Goal: Transaction & Acquisition: Purchase product/service

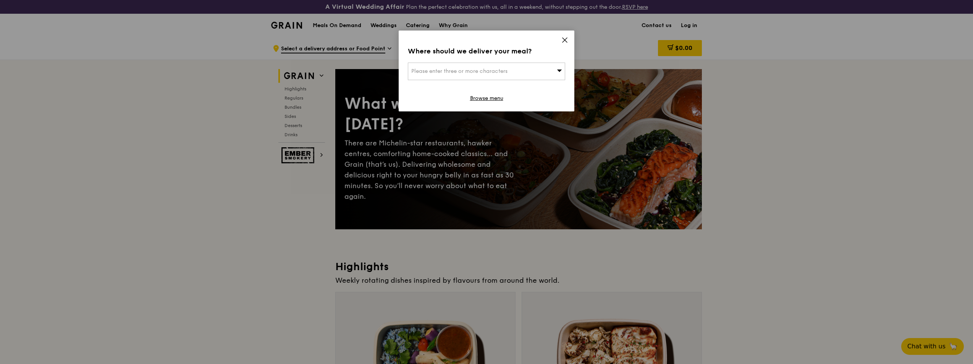
click at [563, 35] on div "Where should we deliver your meal? Please enter three or more characters Browse…" at bounding box center [486, 71] width 176 height 81
click at [559, 42] on div "Where should we deliver your meal? Please enter three or more characters Browse…" at bounding box center [486, 71] width 176 height 81
click at [562, 39] on icon at bounding box center [564, 40] width 7 height 7
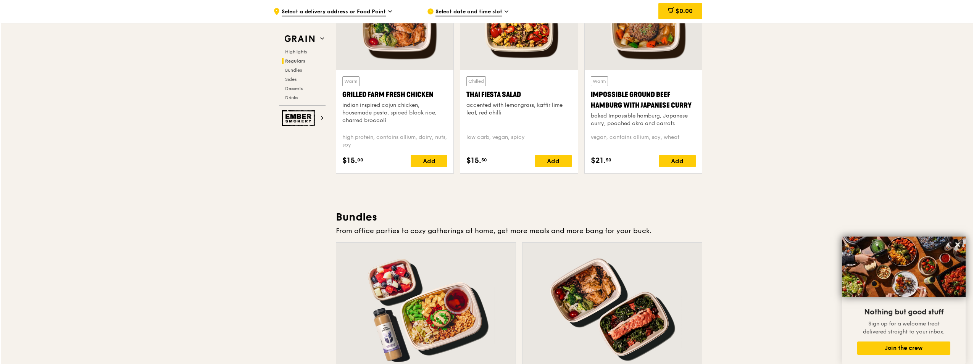
scroll to position [1124, 0]
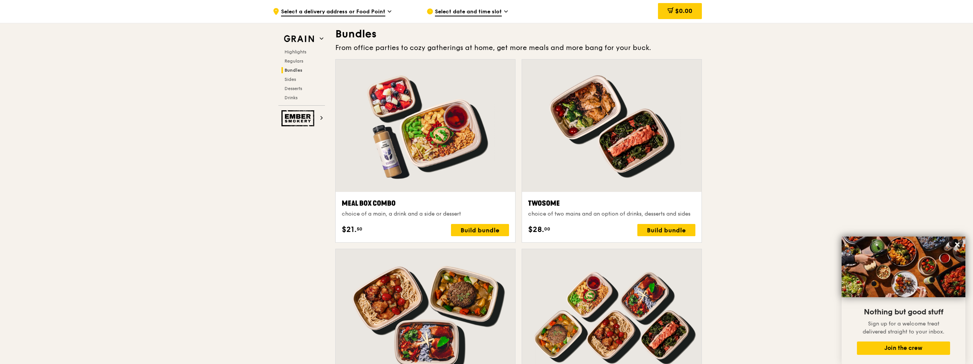
click at [447, 152] on div at bounding box center [425, 126] width 179 height 132
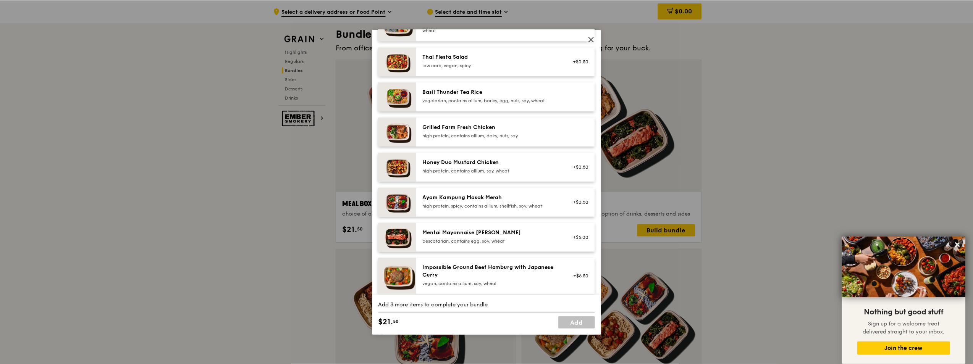
scroll to position [102, 0]
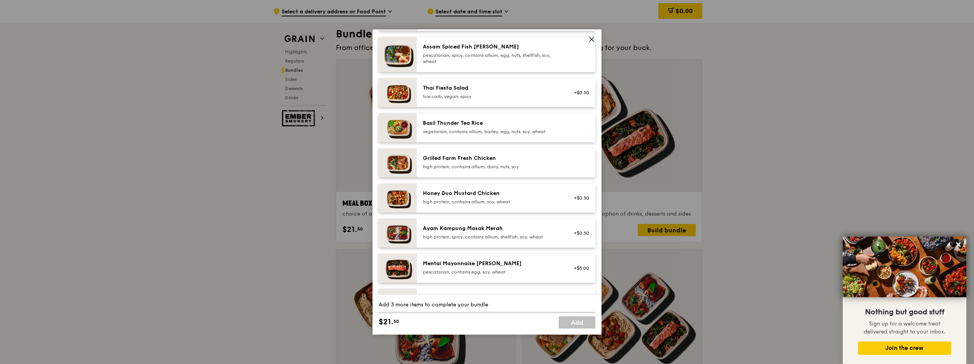
click at [517, 132] on div "vegetarian, contains allium, barley, egg, nuts, soy, wheat" at bounding box center [491, 132] width 137 height 6
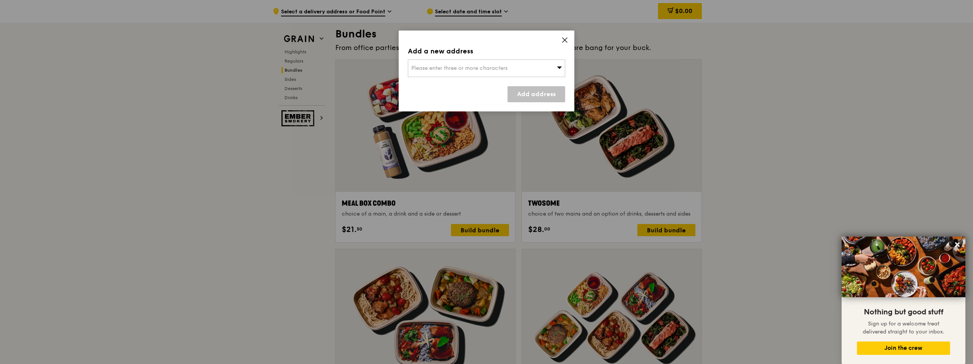
click at [567, 43] on icon at bounding box center [564, 40] width 7 height 7
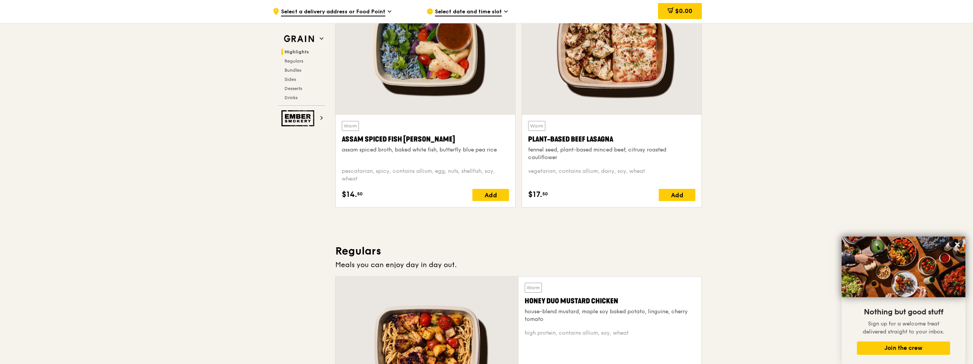
scroll to position [615, 0]
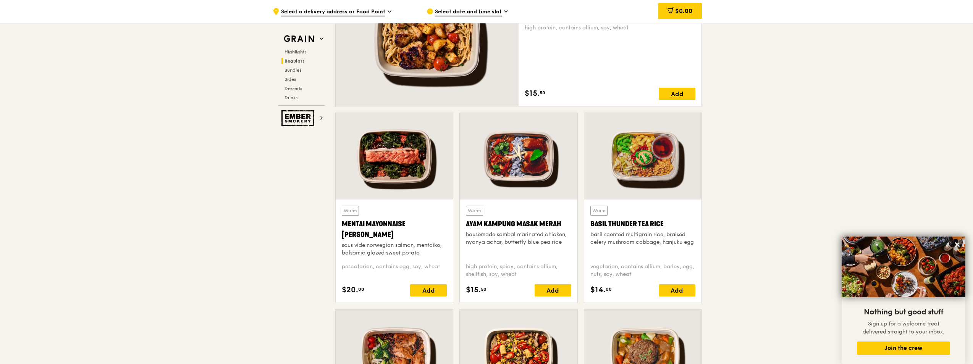
click at [640, 171] on div at bounding box center [642, 156] width 117 height 87
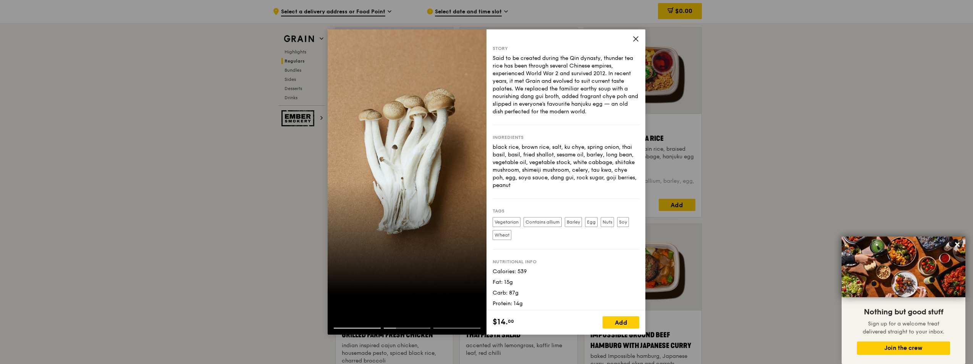
scroll to position [513, 0]
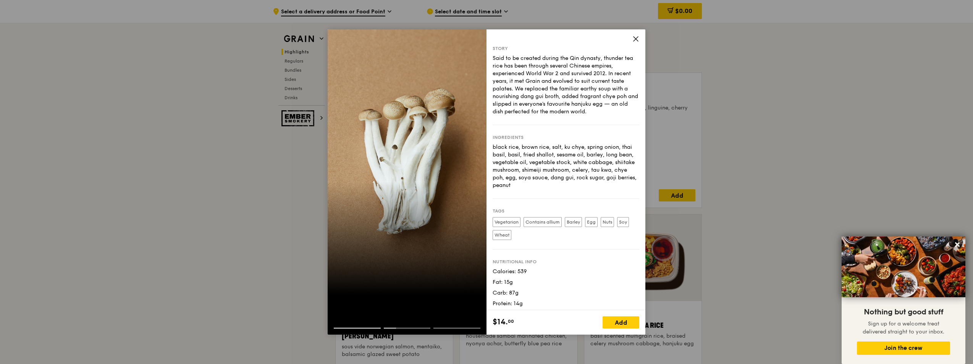
click at [466, 329] on div at bounding box center [406, 331] width 159 height 7
drag, startPoint x: 437, startPoint y: 327, endPoint x: 418, endPoint y: 329, distance: 19.9
click at [418, 329] on div at bounding box center [406, 325] width 159 height 19
drag, startPoint x: 407, startPoint y: 327, endPoint x: 393, endPoint y: 328, distance: 14.1
click at [405, 328] on div at bounding box center [406, 325] width 159 height 19
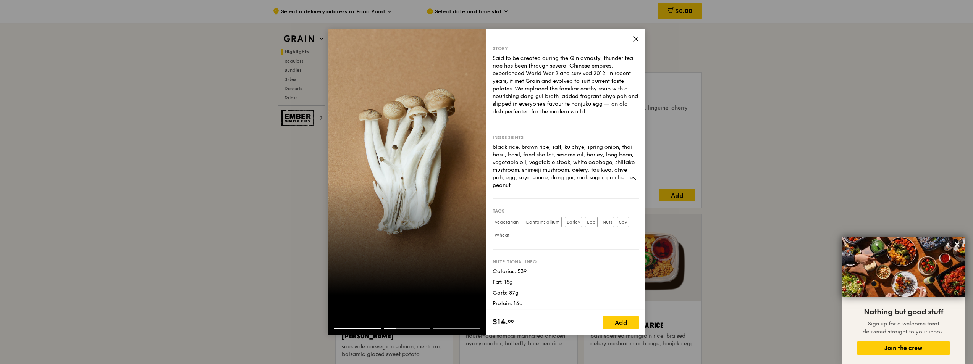
drag, startPoint x: 444, startPoint y: 331, endPoint x: 478, endPoint y: 333, distance: 34.4
click at [467, 333] on div at bounding box center [406, 325] width 159 height 19
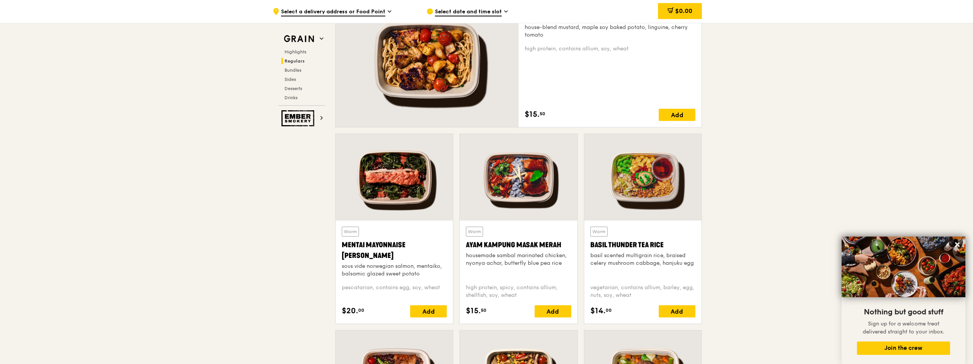
scroll to position [411, 0]
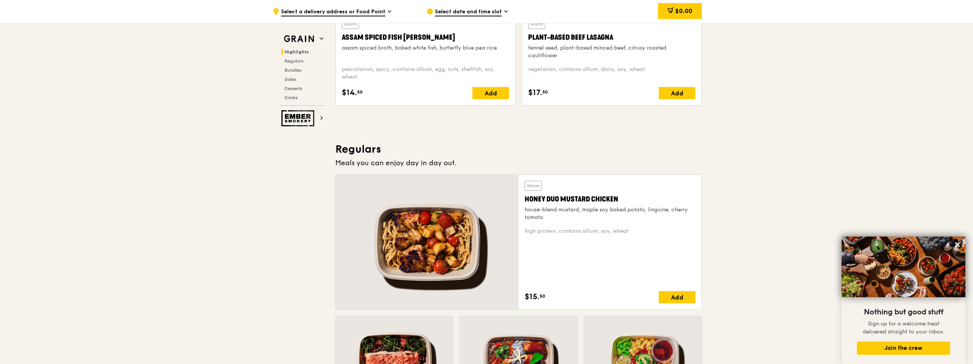
click at [452, 230] on div at bounding box center [427, 242] width 183 height 135
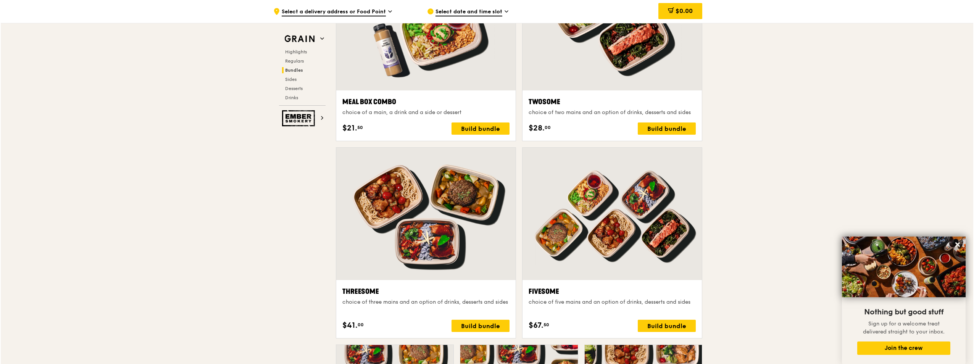
scroll to position [1124, 0]
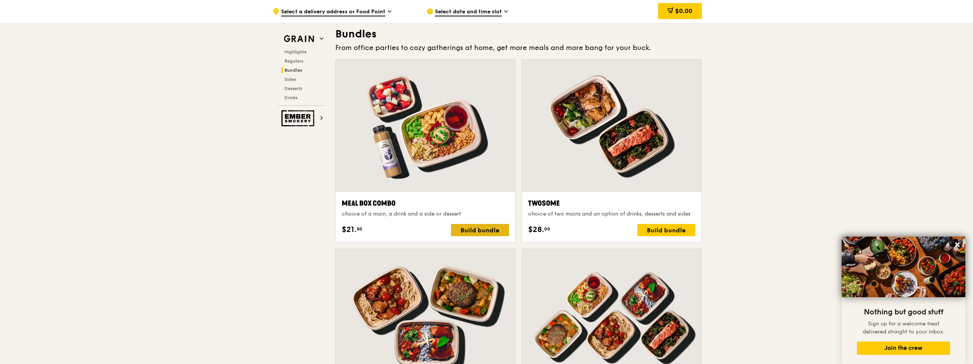
click at [471, 230] on div "Build bundle" at bounding box center [480, 230] width 58 height 12
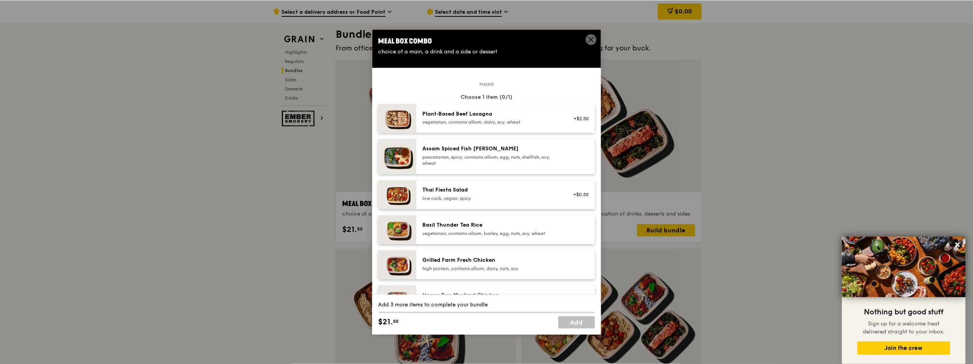
scroll to position [102, 0]
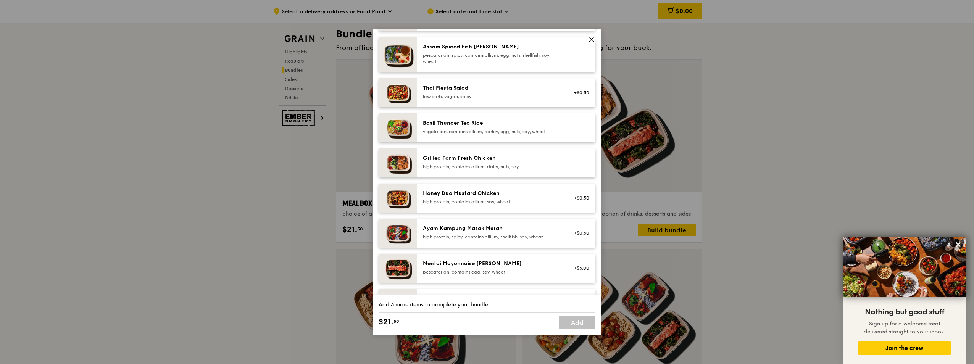
click at [500, 165] on div "high protein, contains allium, dairy, nuts, soy" at bounding box center [491, 167] width 137 height 6
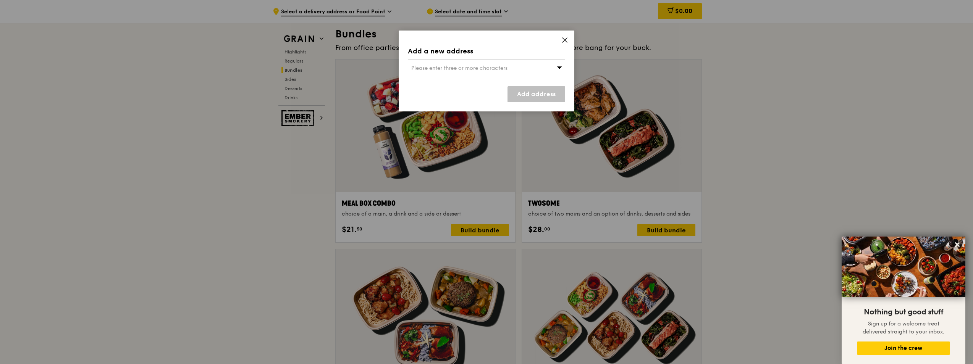
click at [563, 39] on icon at bounding box center [564, 40] width 7 height 7
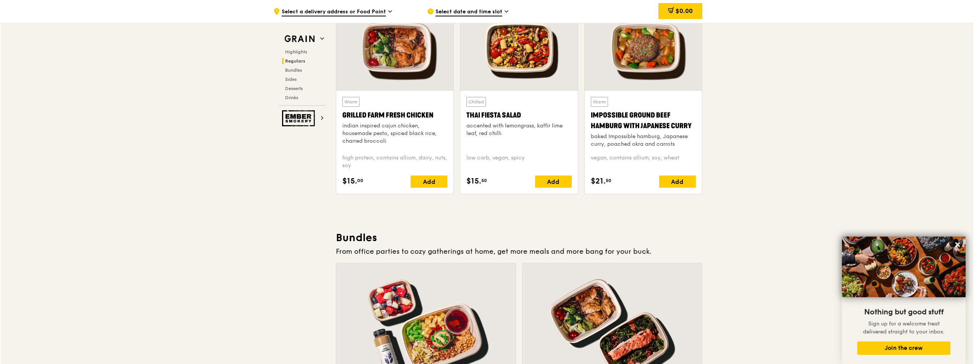
scroll to position [1226, 0]
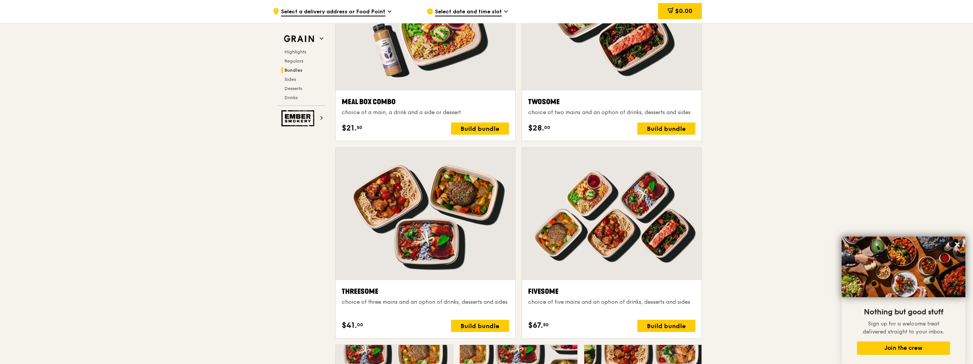
click at [456, 223] on div at bounding box center [425, 214] width 179 height 132
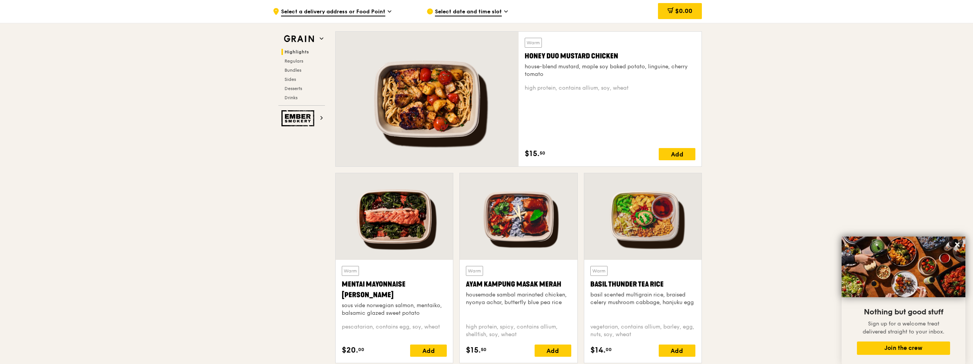
scroll to position [615, 0]
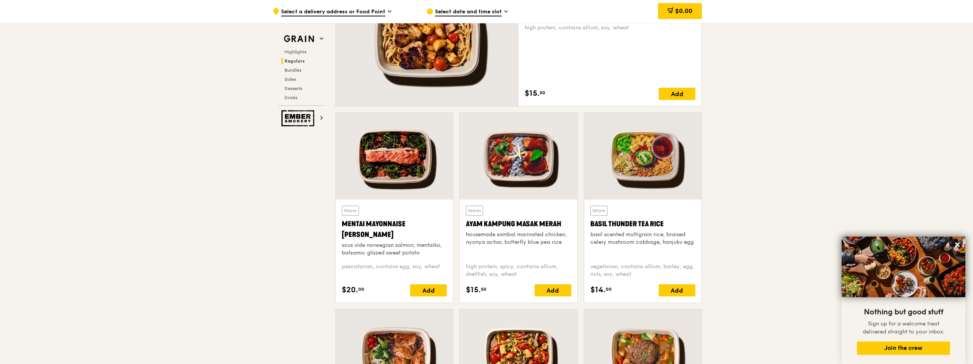
click at [400, 210] on div "Warm Mentai Mayonnaise Aburi Salmon sous vide norwegian salmon, mentaiko, balsa…" at bounding box center [394, 231] width 105 height 51
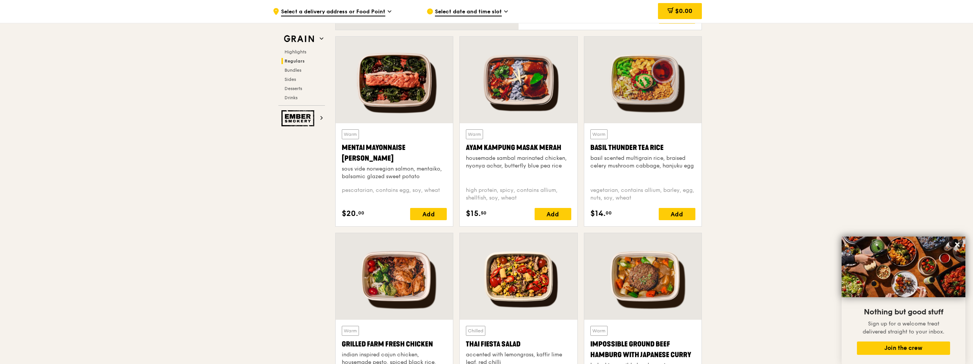
scroll to position [717, 0]
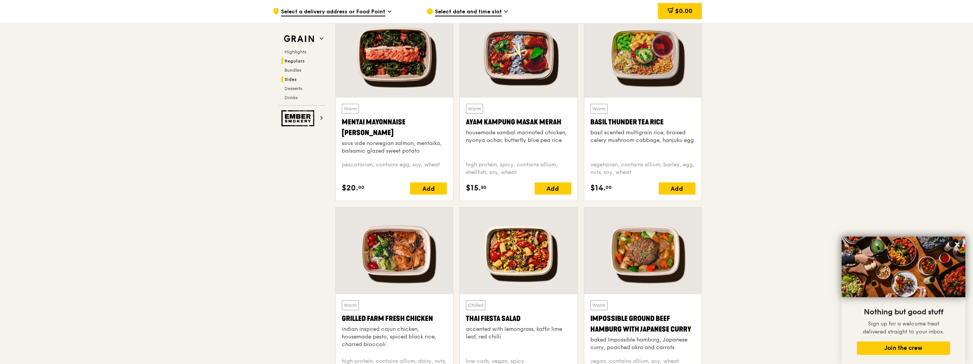
click at [290, 77] on span "Sides" at bounding box center [290, 79] width 12 height 5
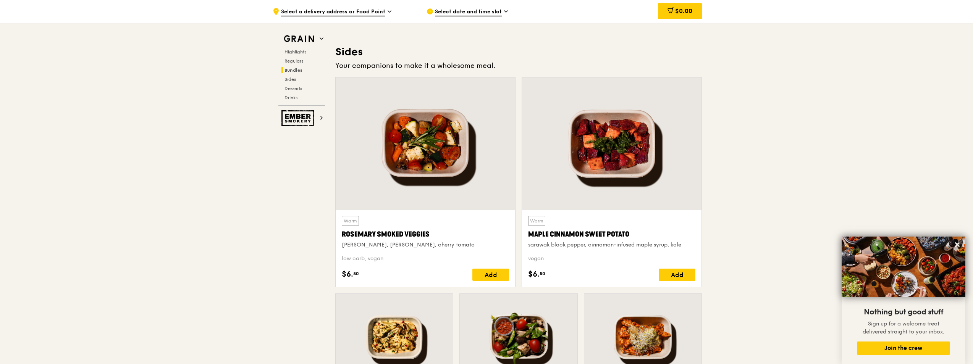
scroll to position [1722, 0]
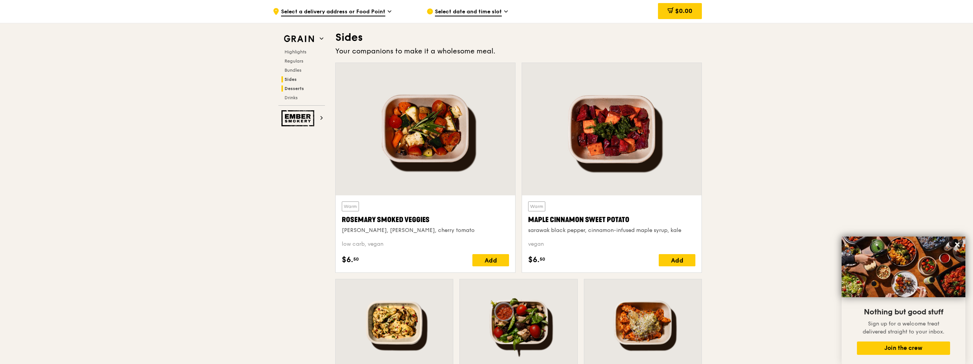
click at [290, 87] on span "Desserts" at bounding box center [293, 88] width 19 height 5
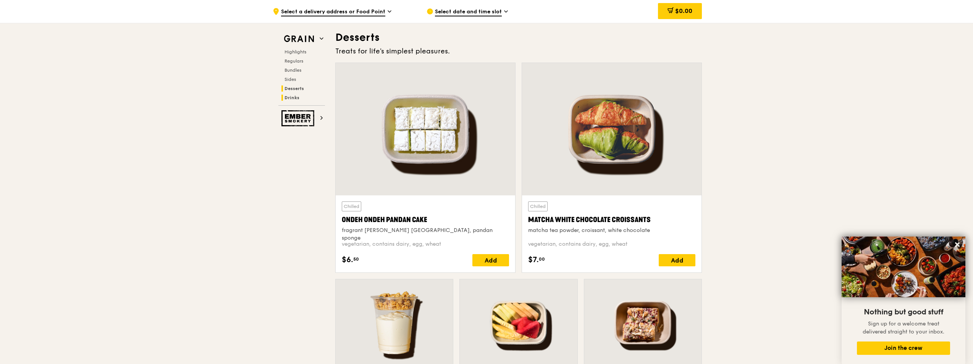
click at [294, 95] on span "Drinks" at bounding box center [291, 97] width 15 height 5
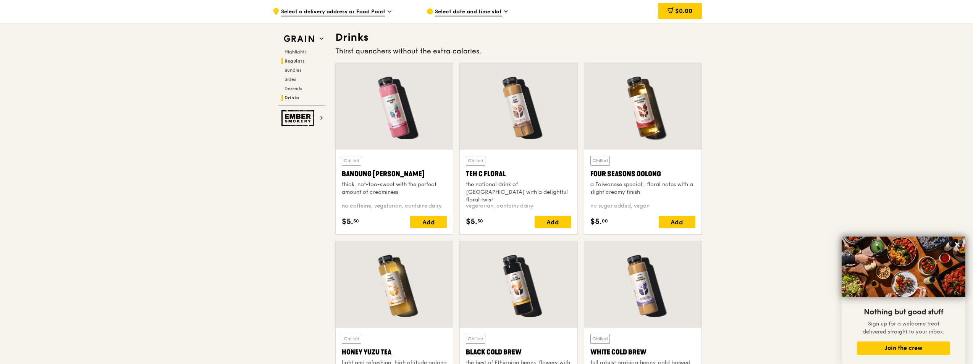
click at [302, 59] on span "Regulars" at bounding box center [294, 60] width 20 height 5
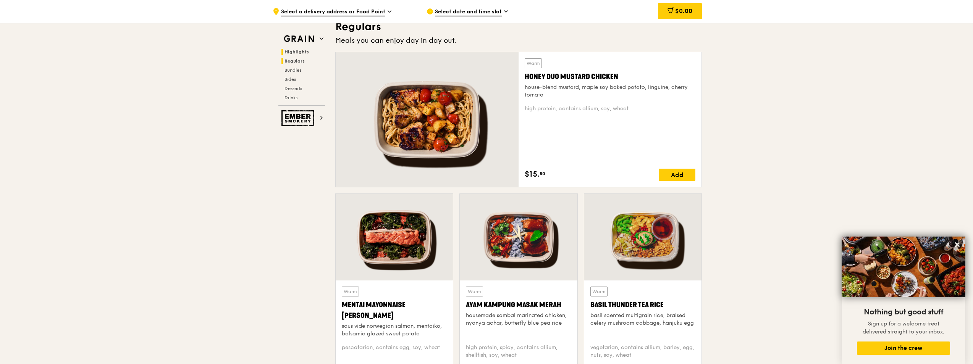
click at [306, 52] on span "Highlights" at bounding box center [296, 51] width 24 height 5
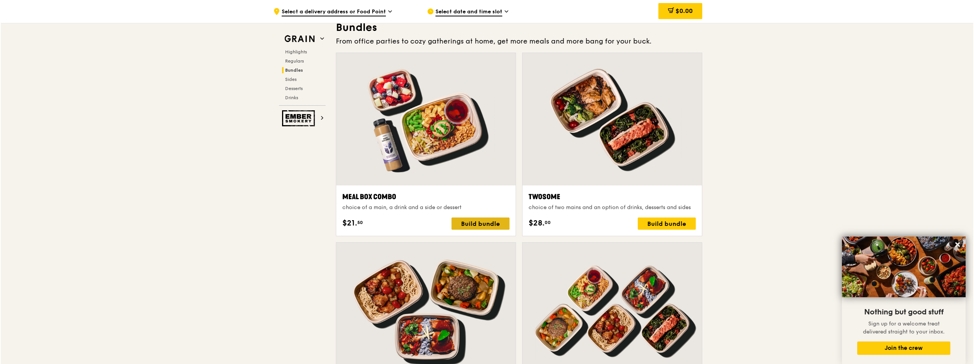
scroll to position [1145, 0]
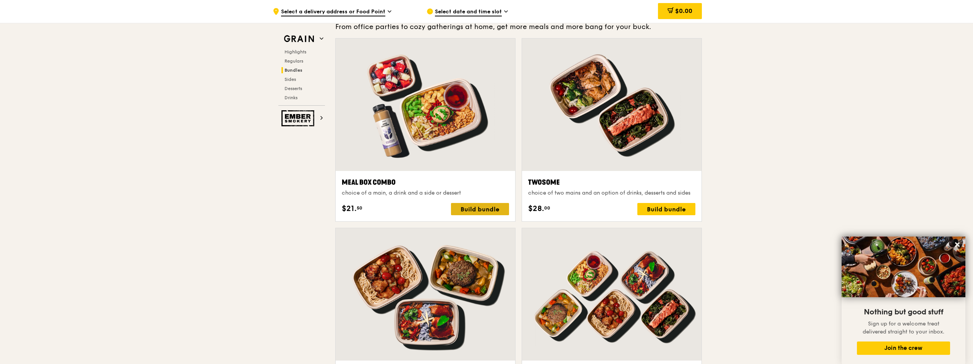
click at [459, 210] on div "Build bundle" at bounding box center [480, 209] width 58 height 12
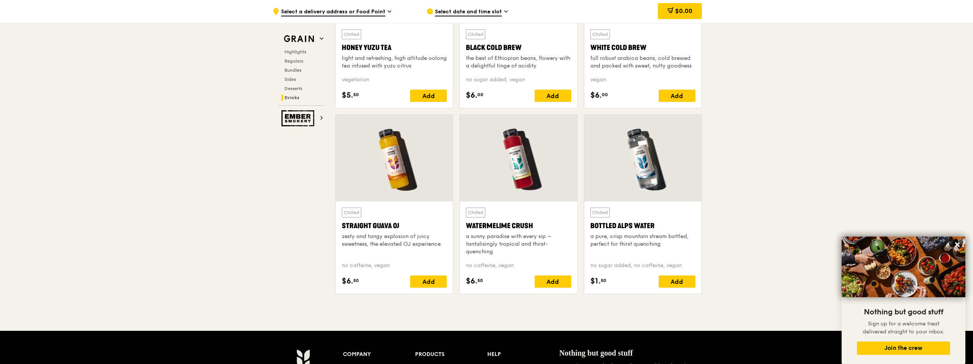
scroll to position [2977, 0]
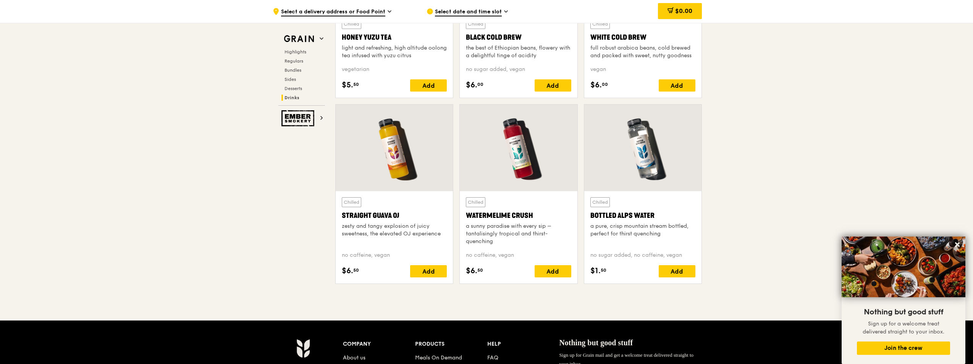
click at [408, 185] on div at bounding box center [394, 148] width 117 height 87
